Goal: Task Accomplishment & Management: Manage account settings

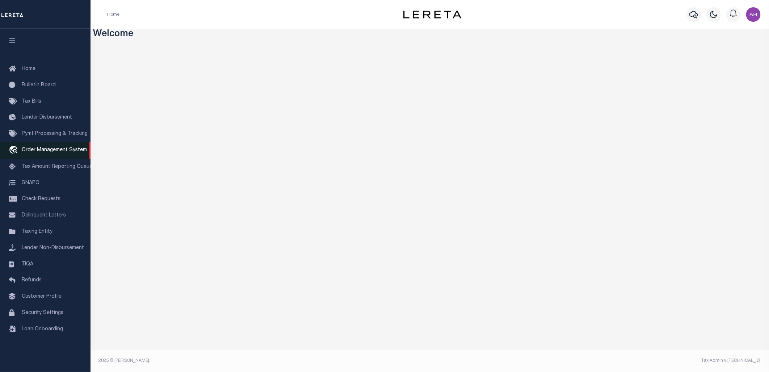
click at [68, 146] on link "travel_explore Order Management System" at bounding box center [45, 150] width 91 height 17
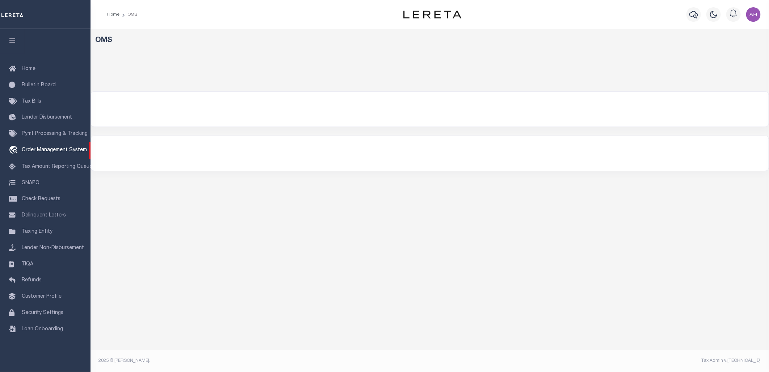
select select "2258"
select select
select select "200"
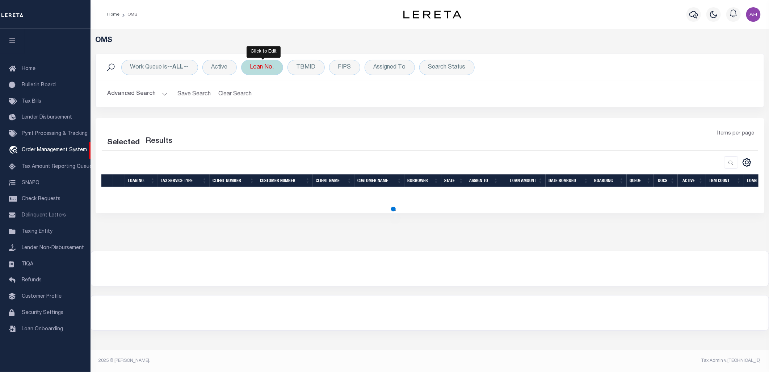
click at [263, 70] on div "Loan No." at bounding box center [262, 67] width 42 height 15
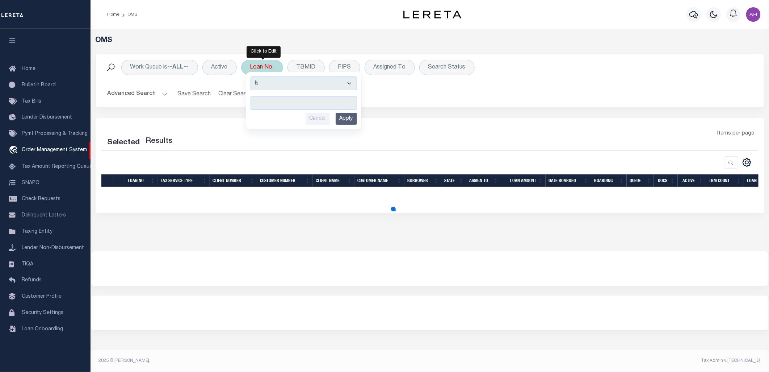
type input "31600187"
select select "200"
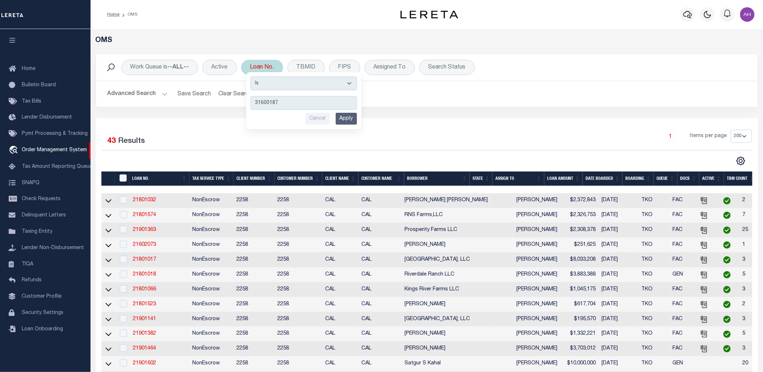
type input "31600187"
click at [355, 121] on input "Apply" at bounding box center [346, 119] width 21 height 12
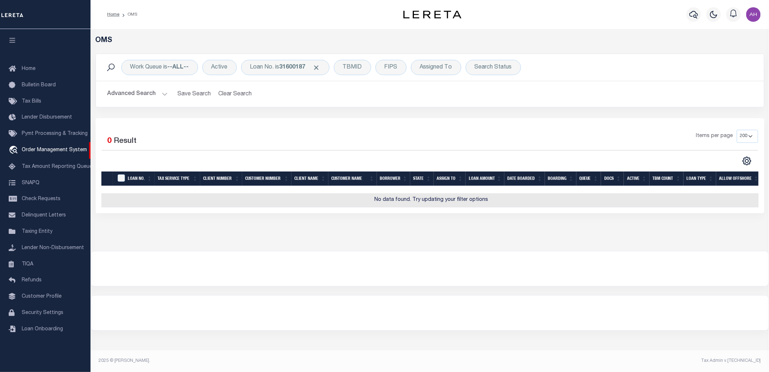
click at [139, 93] on button "Advanced Search" at bounding box center [138, 94] width 60 height 14
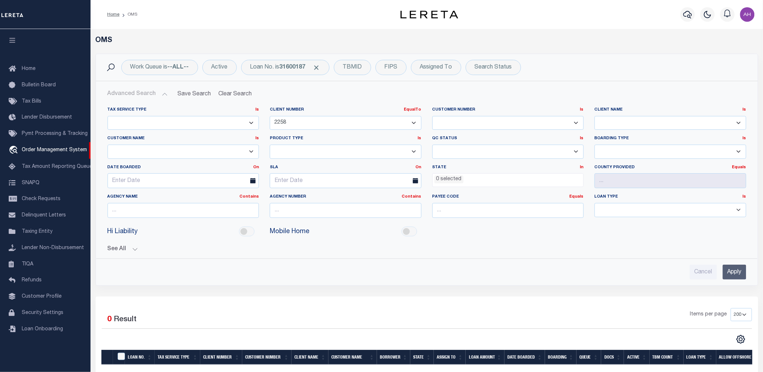
click at [288, 122] on select "1011 1012 1013 1014 101814 101862 1019 1042 1049 1052 1053 1055 1058 1061 1063 …" at bounding box center [346, 123] width 152 height 14
select select
click at [270, 116] on select "1011 1012 1013 1014 101814 101862 1019 1042 1049 1052 1053 1055 1058 1061 1063 …" at bounding box center [346, 123] width 152 height 14
click at [738, 271] on input "Apply" at bounding box center [735, 271] width 24 height 15
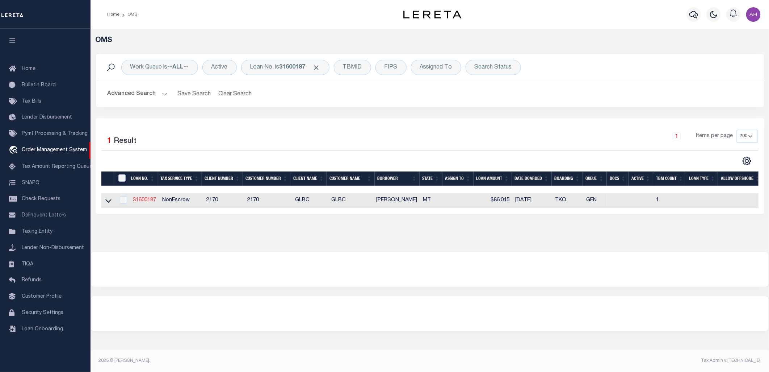
click at [136, 201] on link "31600187" at bounding box center [144, 199] width 23 height 5
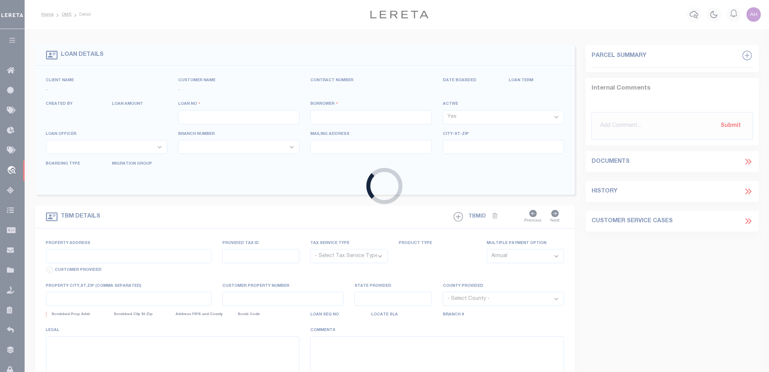
type input "31600187"
type input "[PERSON_NAME]"
select select "False"
select select
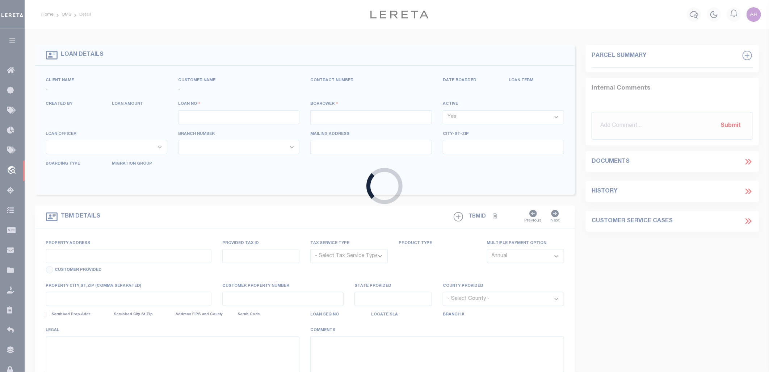
select select "NonEscrow"
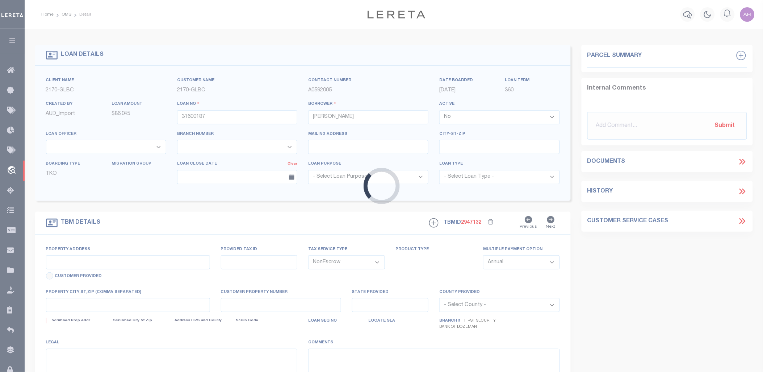
type input "[STREET_ADDRESS][PERSON_NAME]"
select select
type input "[GEOGRAPHIC_DATA] MT 597140000"
type input "MT"
select select
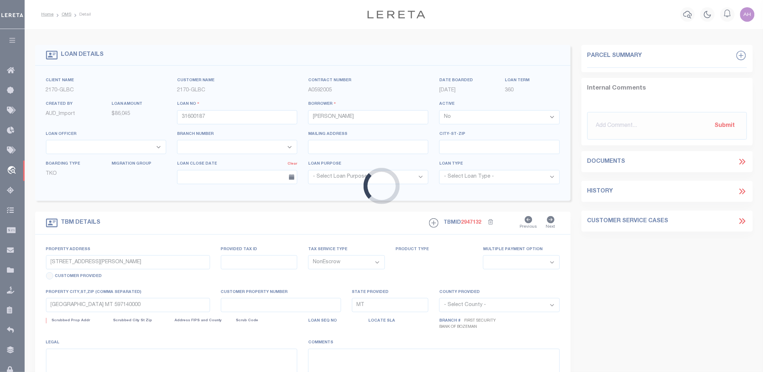
type textarea "Liability limited to information provided"
select select "4574"
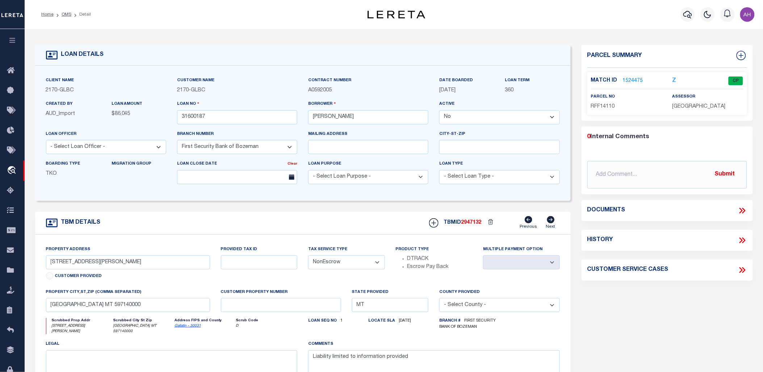
click at [744, 212] on icon at bounding box center [742, 210] width 9 height 9
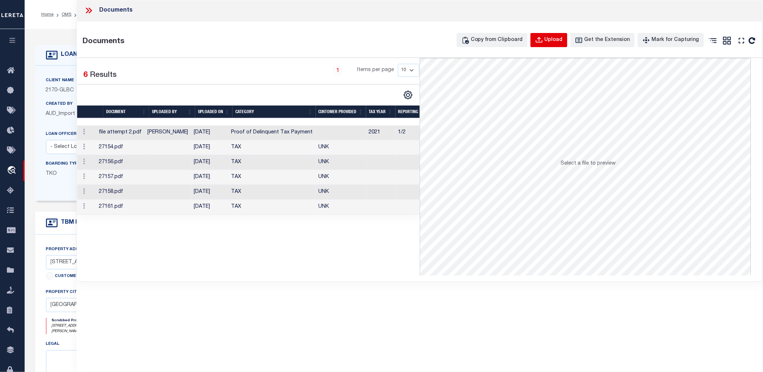
click at [563, 42] on div "Upload" at bounding box center [554, 40] width 18 height 8
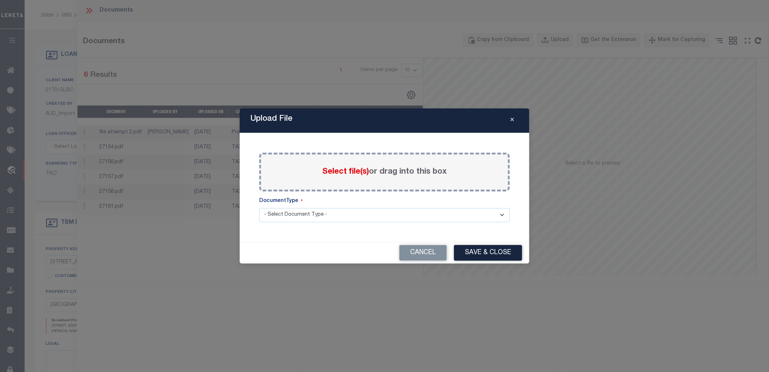
click at [348, 162] on div "Select file(s) or drag into this box" at bounding box center [384, 171] width 251 height 39
click at [327, 171] on span "Select file(s)" at bounding box center [345, 172] width 47 height 8
click at [0, 0] on input "Select file(s) or drag into this box" at bounding box center [0, 0] width 0 height 0
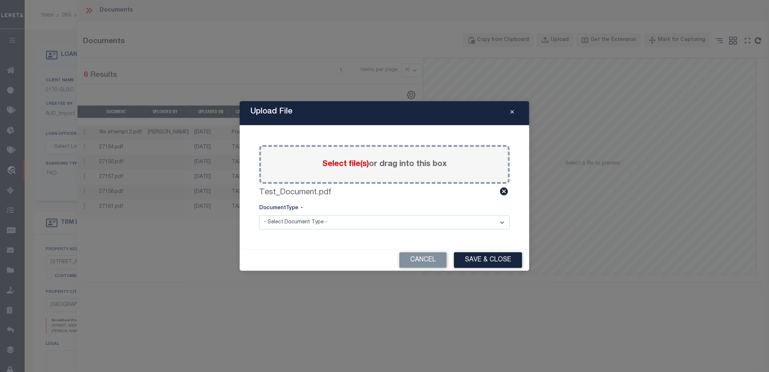
click at [338, 227] on select "- Select Document Type - Tax Service Documents" at bounding box center [384, 222] width 251 height 14
select select "TAX"
click at [259, 215] on select "- Select Document Type - Tax Service Documents" at bounding box center [384, 222] width 251 height 14
click at [507, 261] on button "Save & Close" at bounding box center [488, 260] width 68 height 16
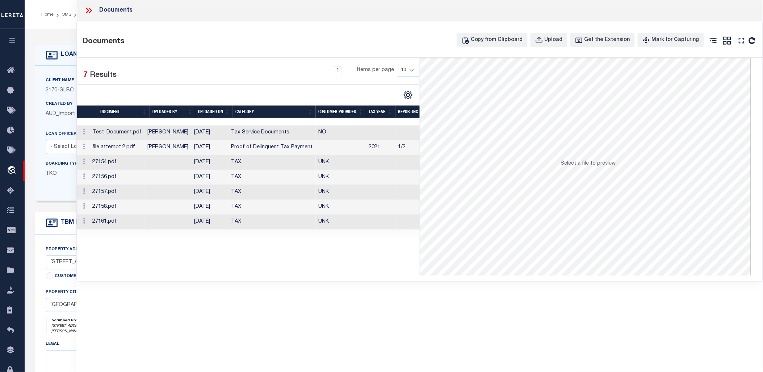
click at [278, 133] on td "Tax Service Documents" at bounding box center [272, 132] width 87 height 15
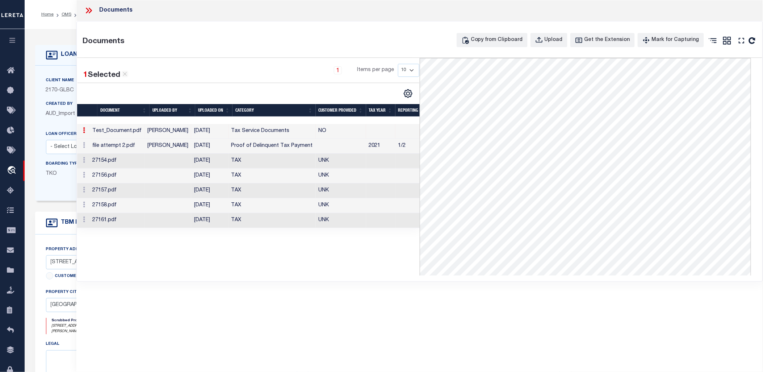
click at [87, 9] on icon at bounding box center [88, 10] width 9 height 9
